Goal: Transaction & Acquisition: Purchase product/service

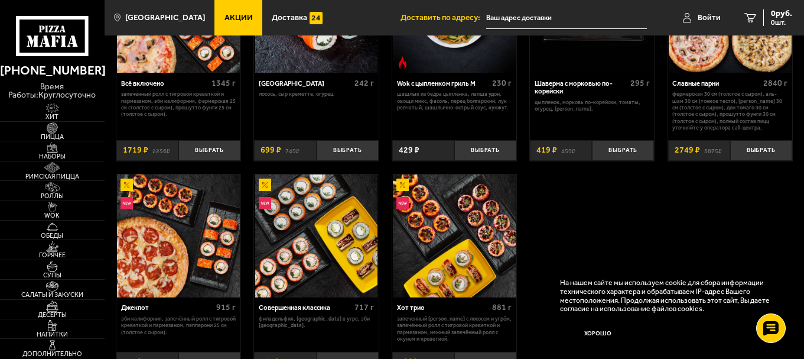
scroll to position [563, 0]
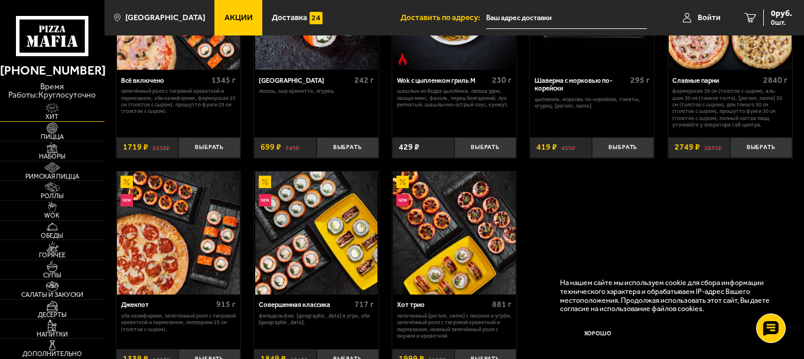
click at [52, 113] on img at bounding box center [52, 108] width 32 height 11
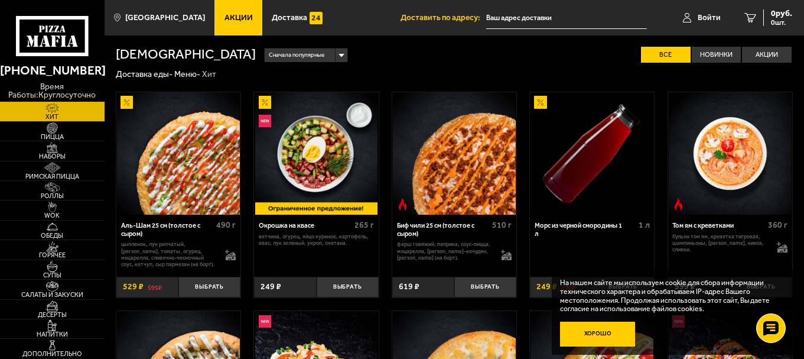
click at [610, 335] on button "Хорошо" at bounding box center [598, 333] width 76 height 25
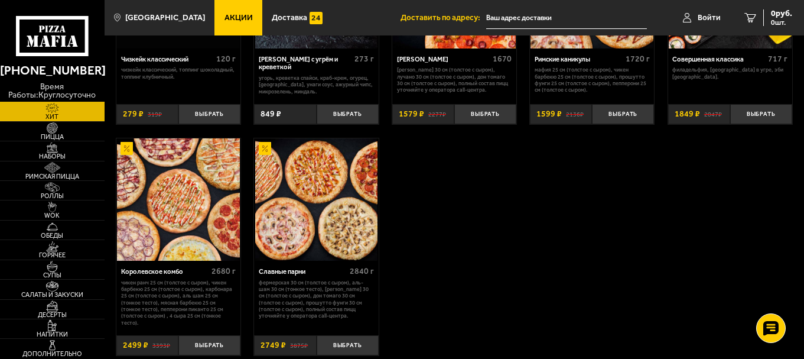
scroll to position [621, 0]
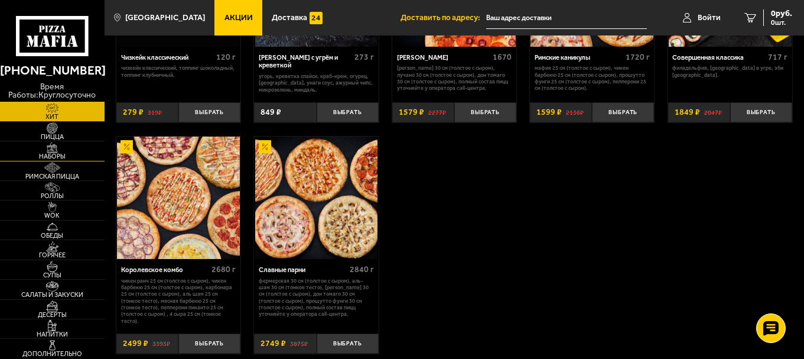
click at [53, 148] on img at bounding box center [52, 147] width 32 height 11
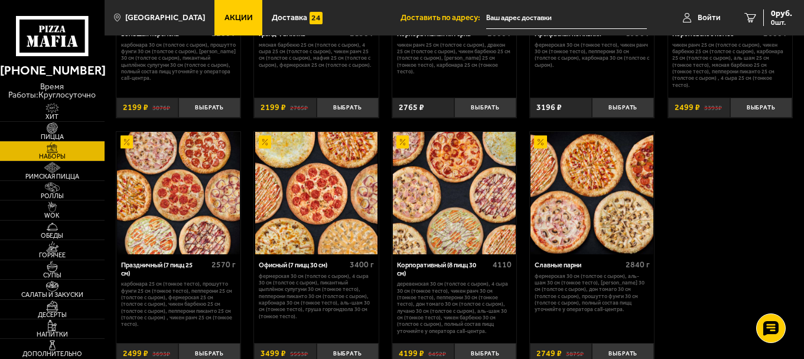
scroll to position [1295, 0]
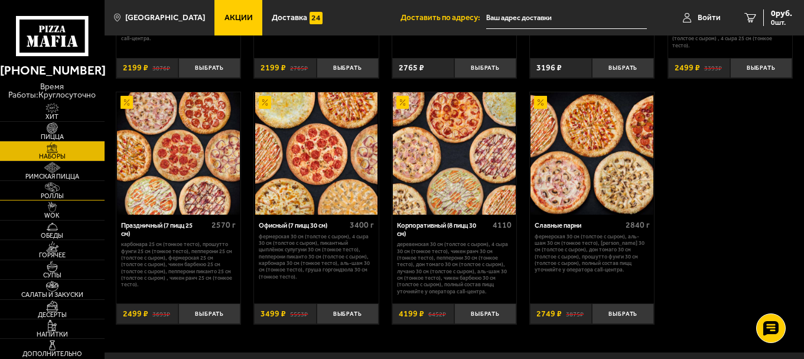
click at [79, 191] on link "Роллы" at bounding box center [52, 190] width 105 height 19
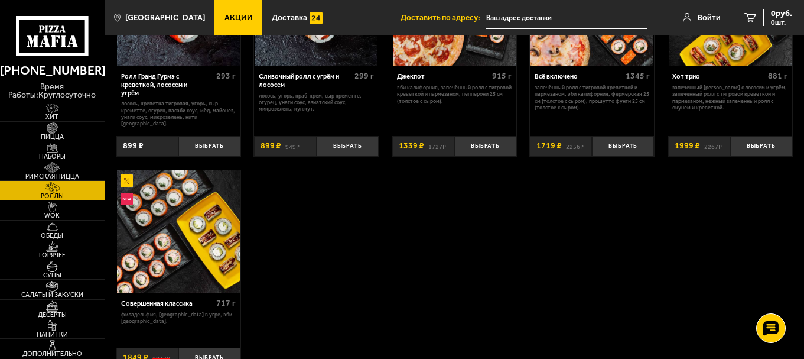
scroll to position [592, 0]
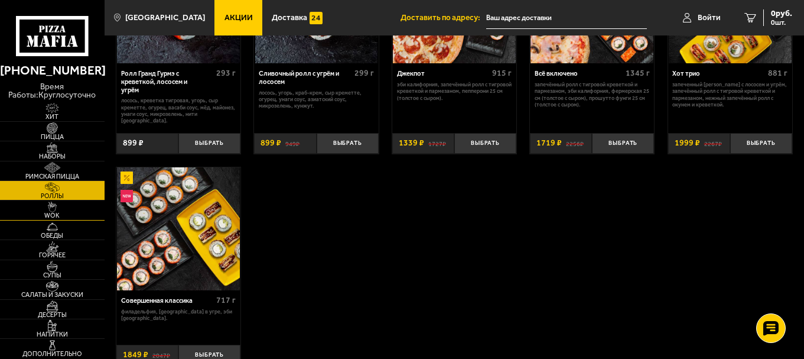
click at [63, 211] on img at bounding box center [52, 207] width 32 height 11
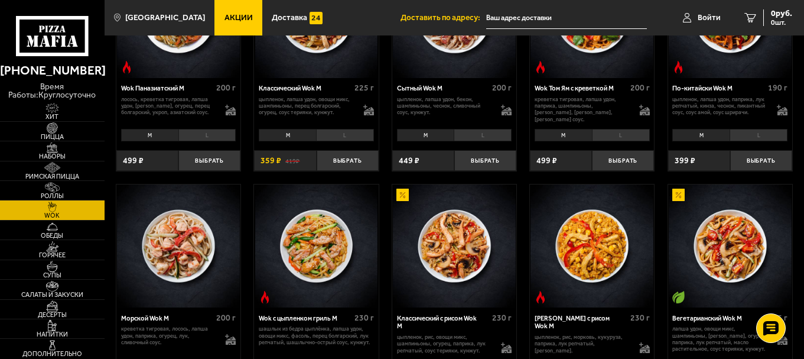
scroll to position [372, 0]
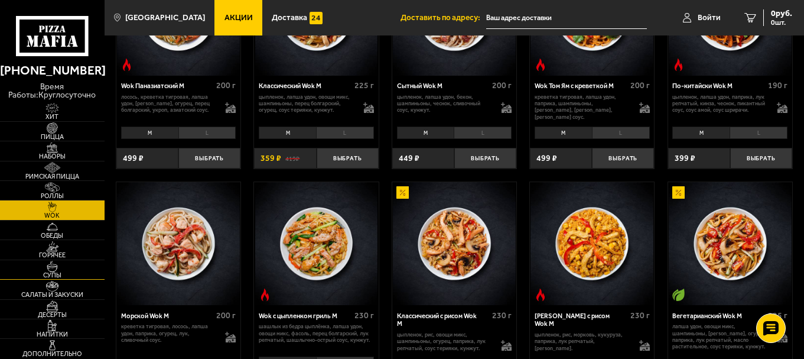
click at [75, 271] on link "Супы" at bounding box center [52, 269] width 105 height 19
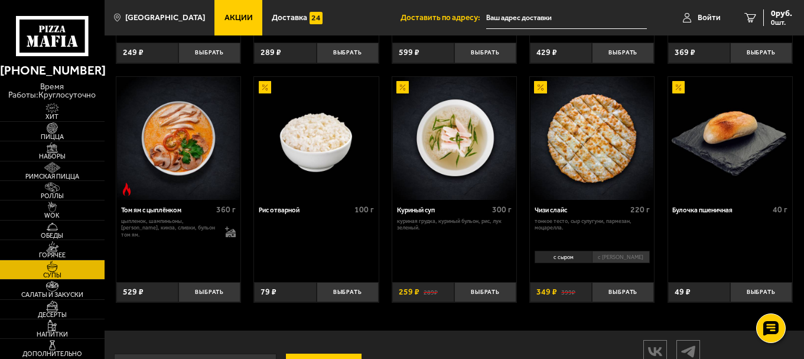
scroll to position [9, 0]
